Goal: Information Seeking & Learning: Learn about a topic

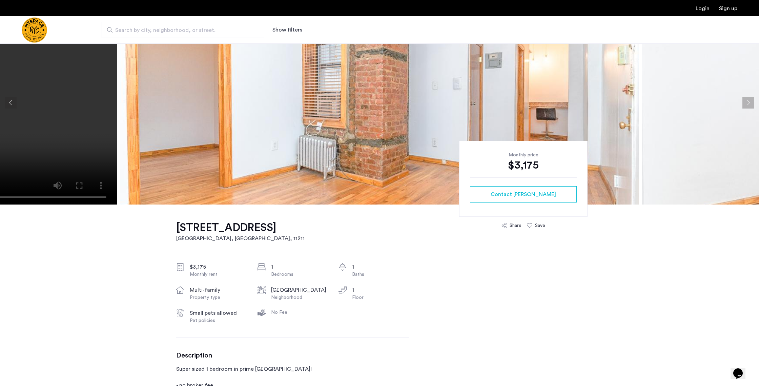
scroll to position [2, 0]
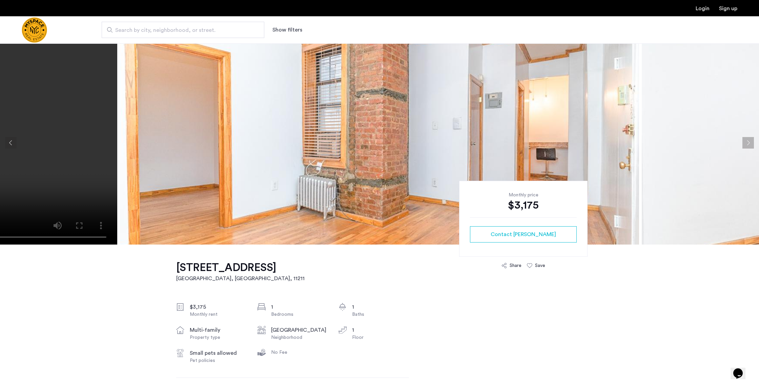
click at [751, 143] on button "Next apartment" at bounding box center [749, 143] width 12 height 12
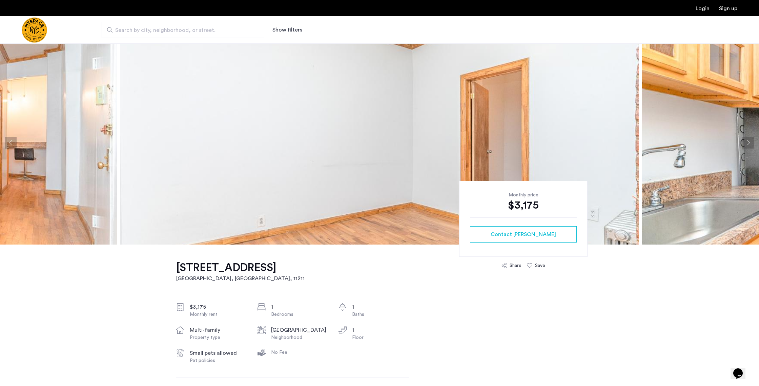
click at [751, 142] on button "Next apartment" at bounding box center [749, 143] width 12 height 12
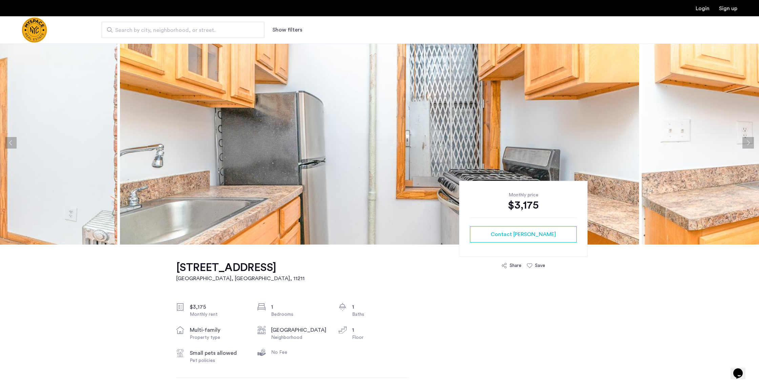
click at [751, 142] on button "Next apartment" at bounding box center [749, 143] width 12 height 12
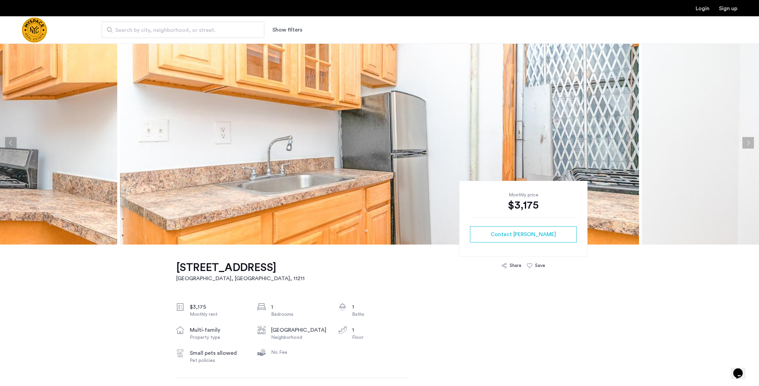
click at [751, 142] on button "Next apartment" at bounding box center [749, 143] width 12 height 12
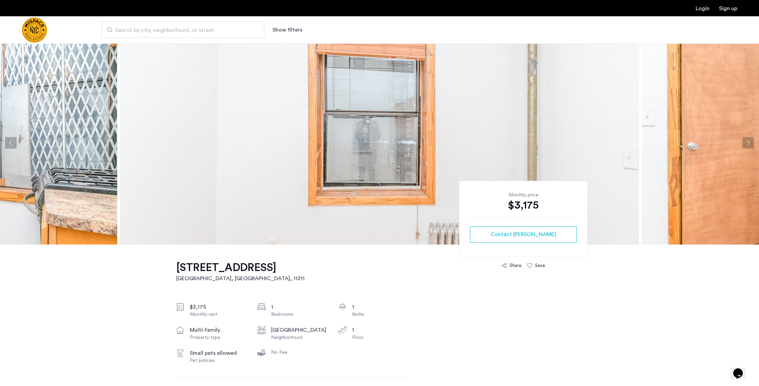
click at [751, 142] on button "Next apartment" at bounding box center [749, 143] width 12 height 12
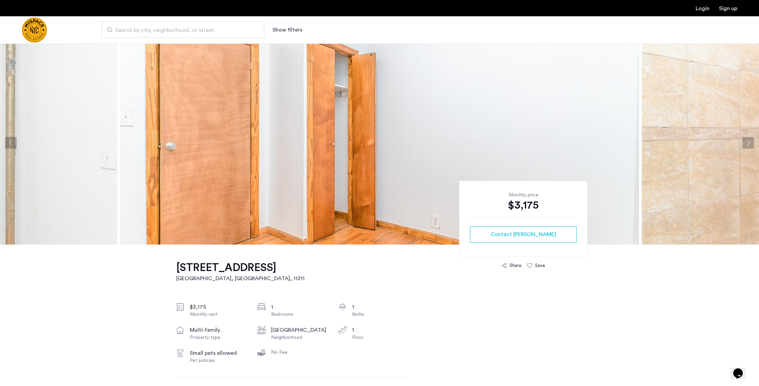
click at [751, 142] on button "Next apartment" at bounding box center [749, 143] width 12 height 12
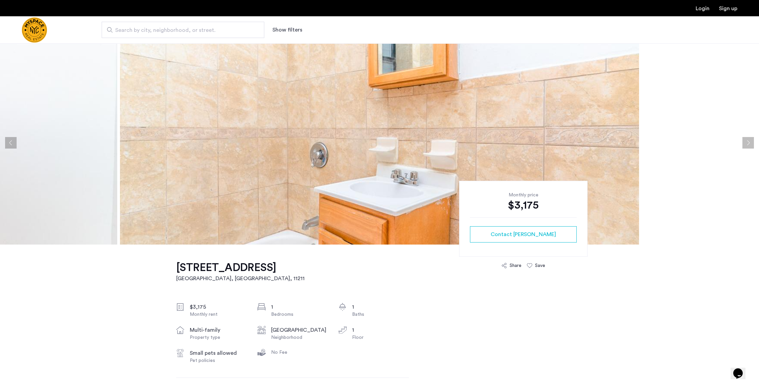
click at [751, 142] on button "Next apartment" at bounding box center [749, 143] width 12 height 12
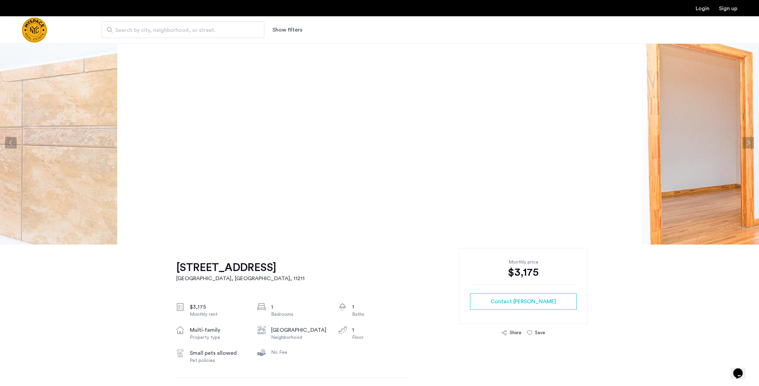
click at [751, 142] on button "Next apartment" at bounding box center [749, 143] width 12 height 12
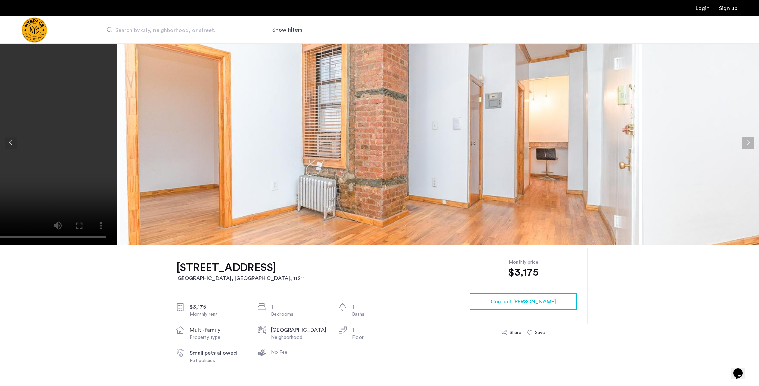
click at [751, 142] on button "Next apartment" at bounding box center [749, 143] width 12 height 12
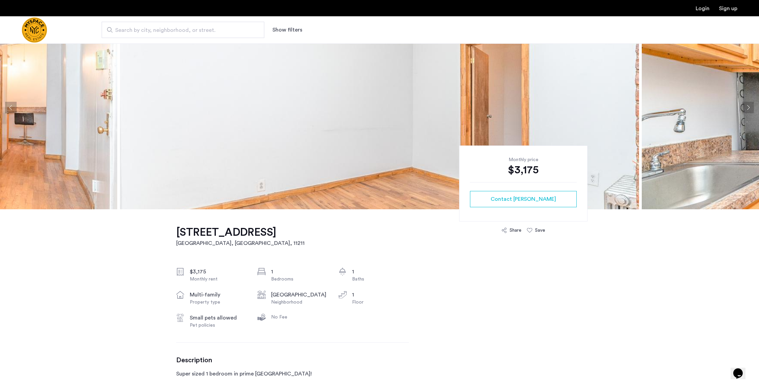
scroll to position [0, 0]
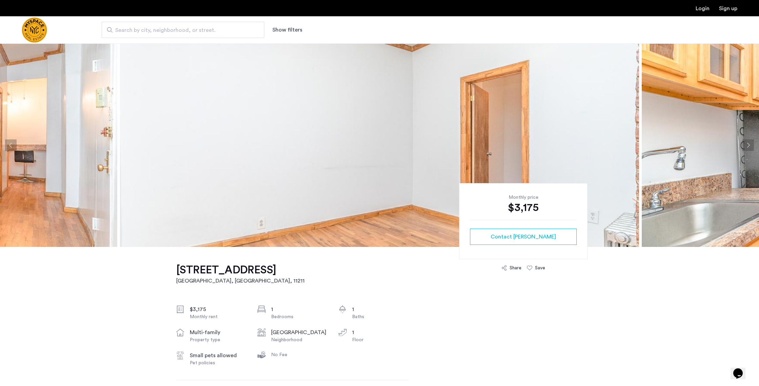
click at [749, 144] on button "Next apartment" at bounding box center [749, 145] width 12 height 12
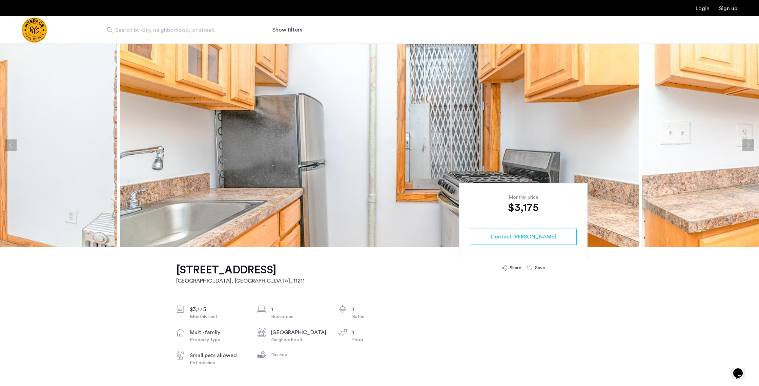
click at [749, 144] on button "Next apartment" at bounding box center [749, 145] width 12 height 12
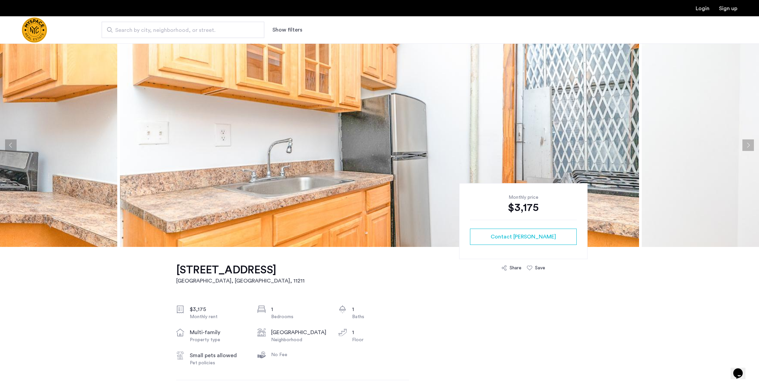
click at [748, 143] on button "Next apartment" at bounding box center [749, 145] width 12 height 12
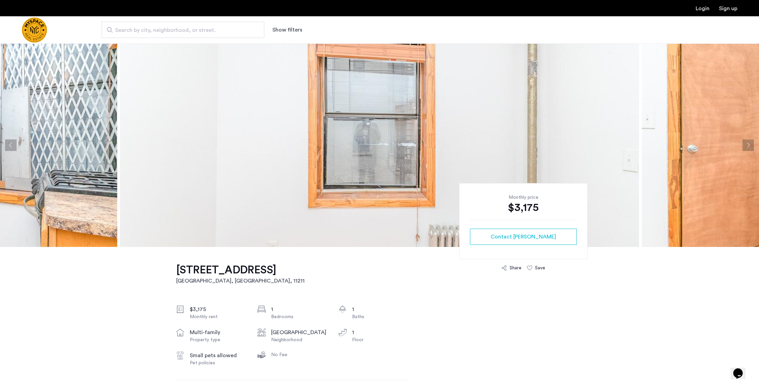
click at [748, 143] on button "Next apartment" at bounding box center [749, 145] width 12 height 12
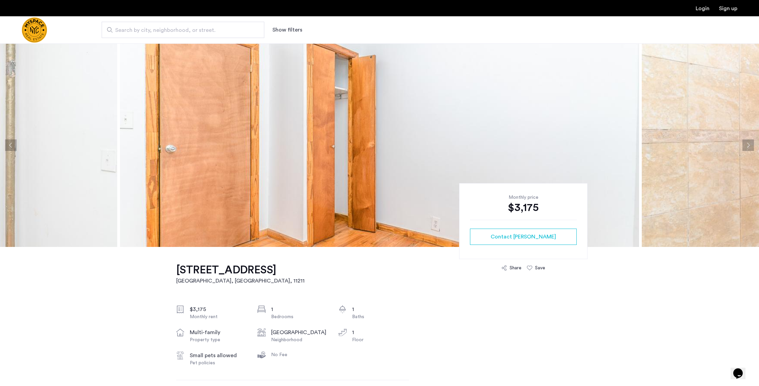
click at [748, 143] on button "Next apartment" at bounding box center [749, 145] width 12 height 12
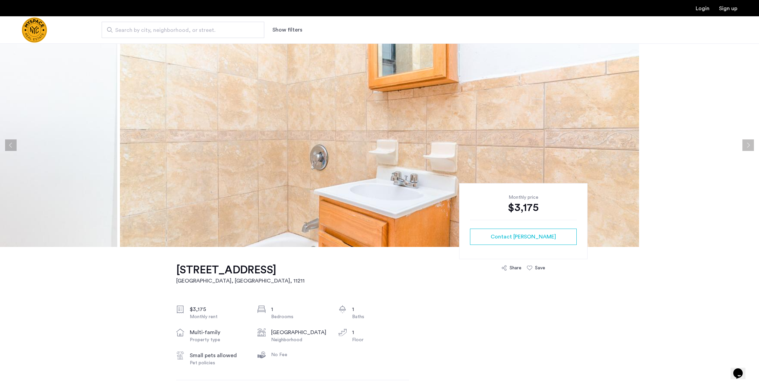
click at [748, 143] on button "Next apartment" at bounding box center [749, 145] width 12 height 12
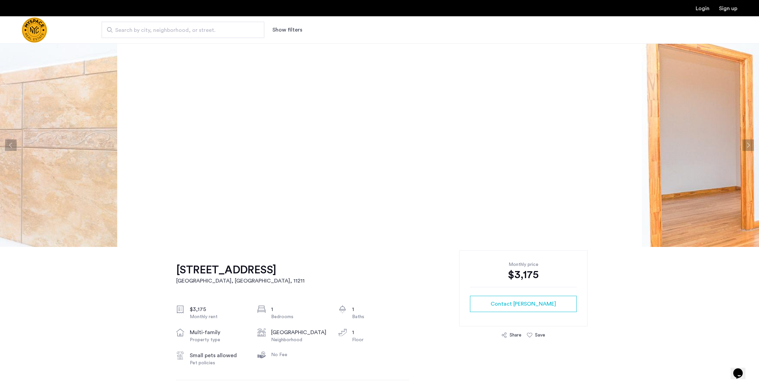
click at [748, 143] on button "Next apartment" at bounding box center [749, 145] width 12 height 12
